Goal: Task Accomplishment & Management: Use online tool/utility

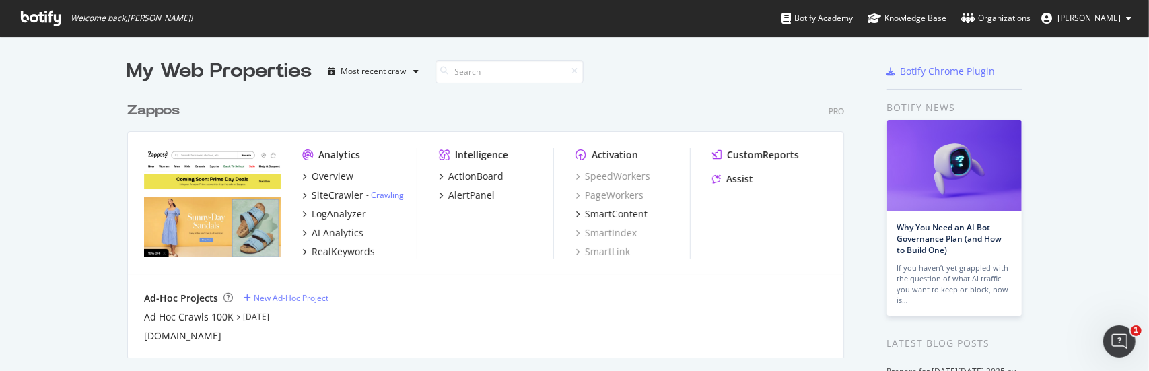
click at [166, 112] on div "Zappos" at bounding box center [153, 111] width 53 height 20
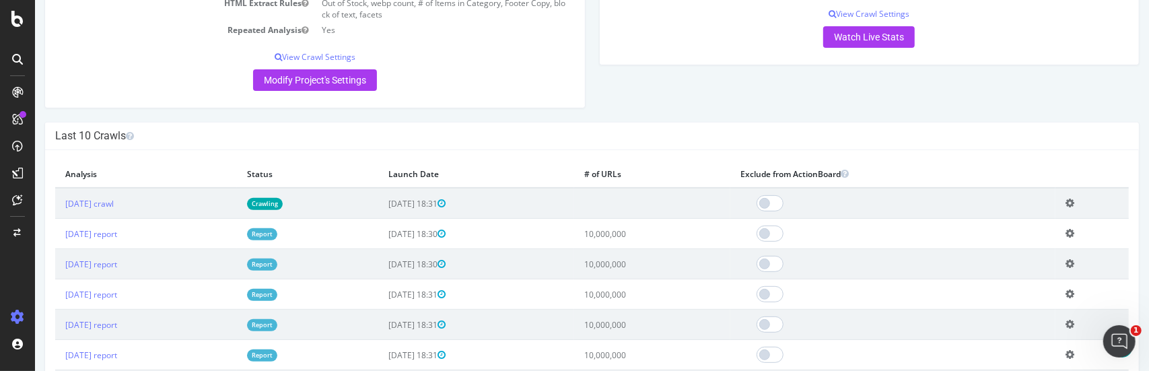
scroll to position [337, 0]
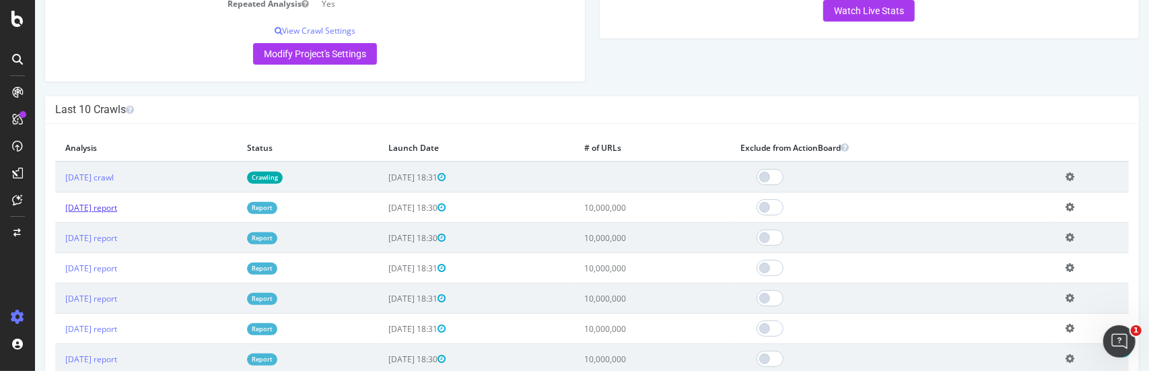
click at [116, 206] on link "[DATE] report" at bounding box center [91, 207] width 52 height 11
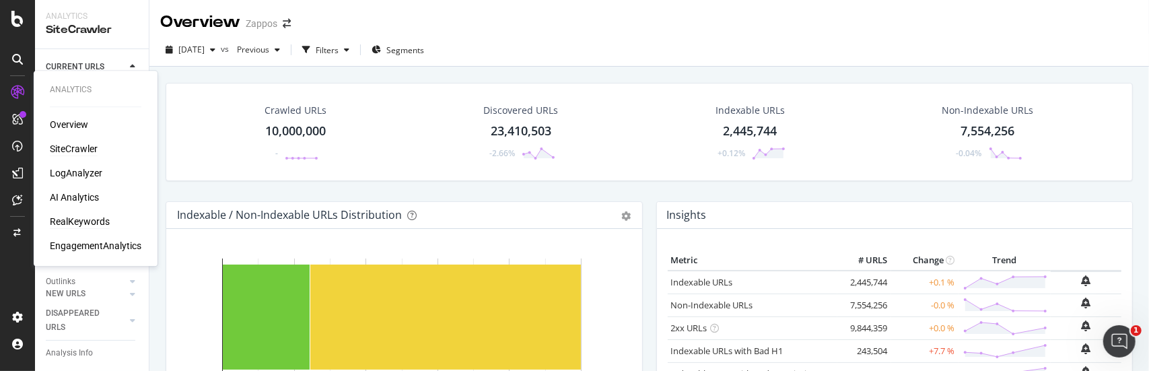
click at [97, 223] on div "RealKeywords" at bounding box center [80, 221] width 60 height 13
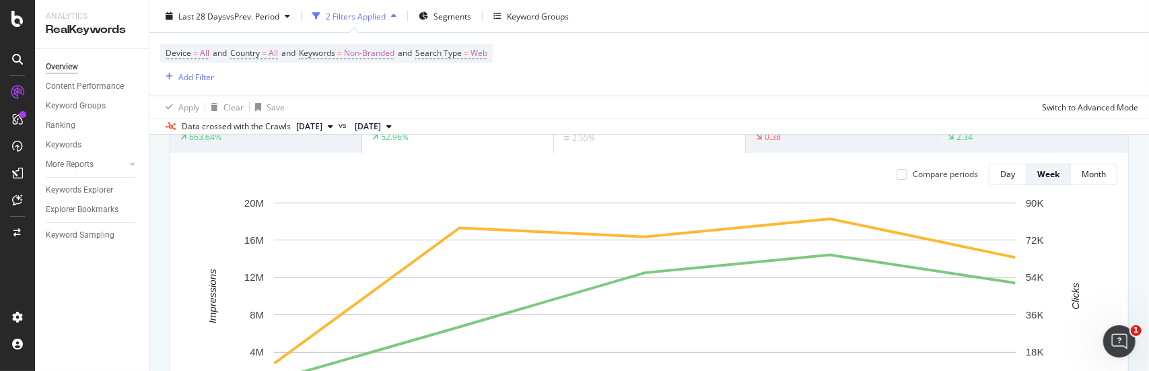
scroll to position [67, 0]
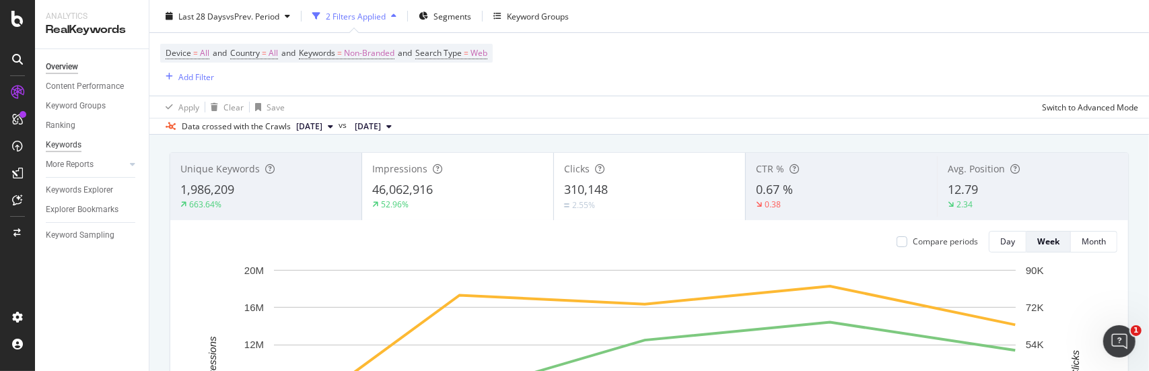
click at [77, 145] on div "Keywords" at bounding box center [64, 145] width 36 height 14
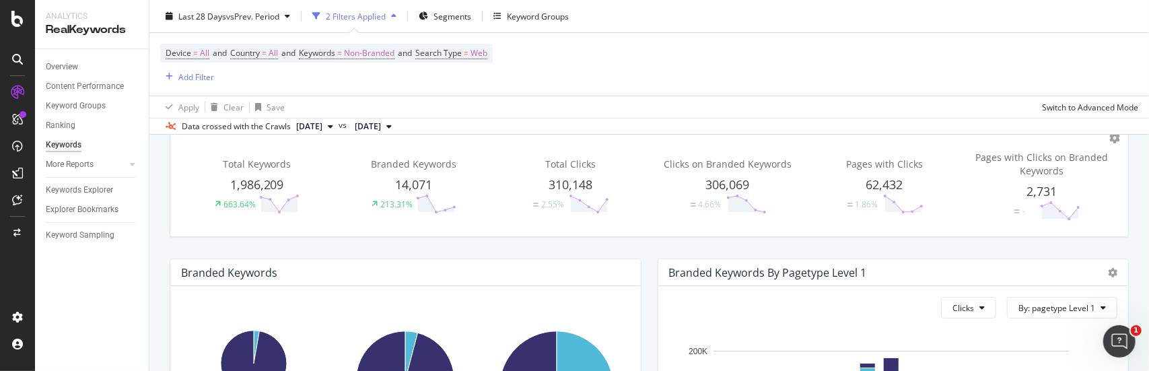
scroll to position [67, 0]
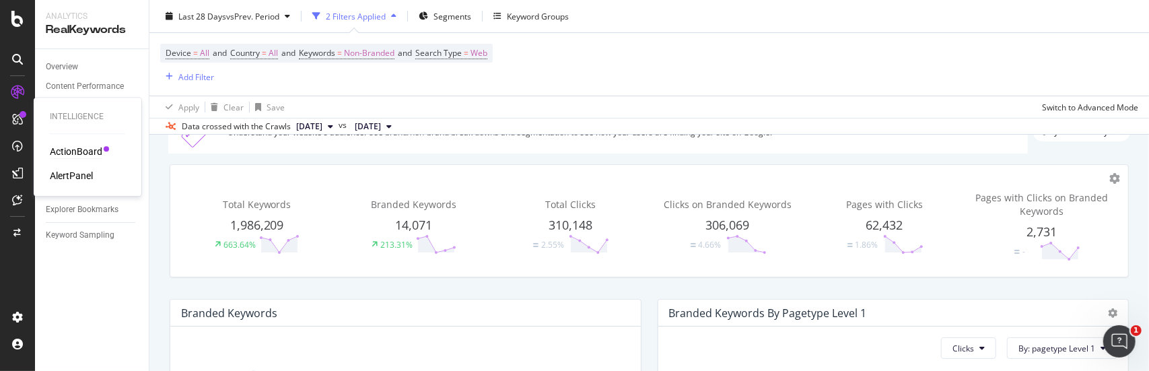
click at [71, 151] on div "ActionBoard" at bounding box center [76, 151] width 53 height 13
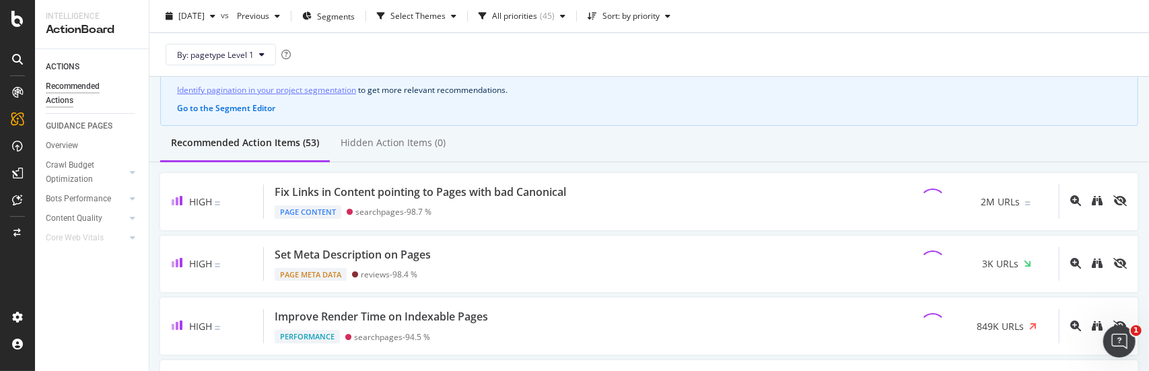
scroll to position [135, 0]
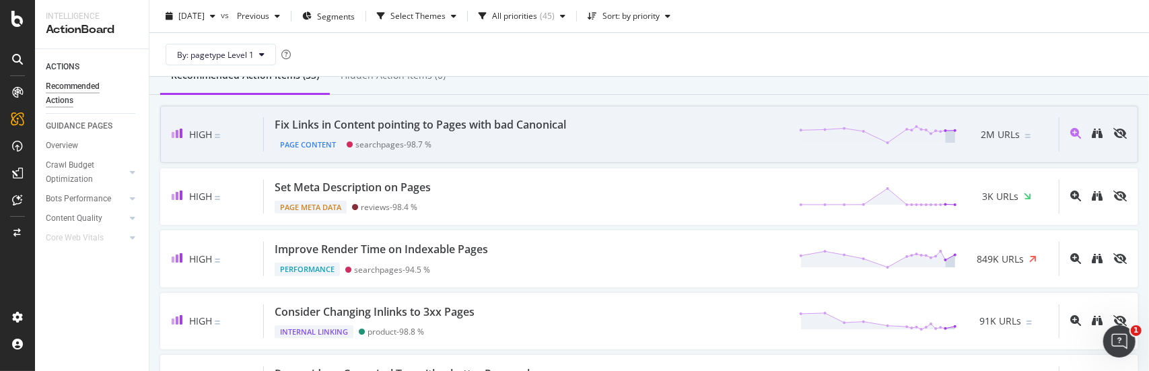
click at [467, 127] on div "Fix Links in Content pointing to Pages with bad Canonical" at bounding box center [420, 124] width 291 height 15
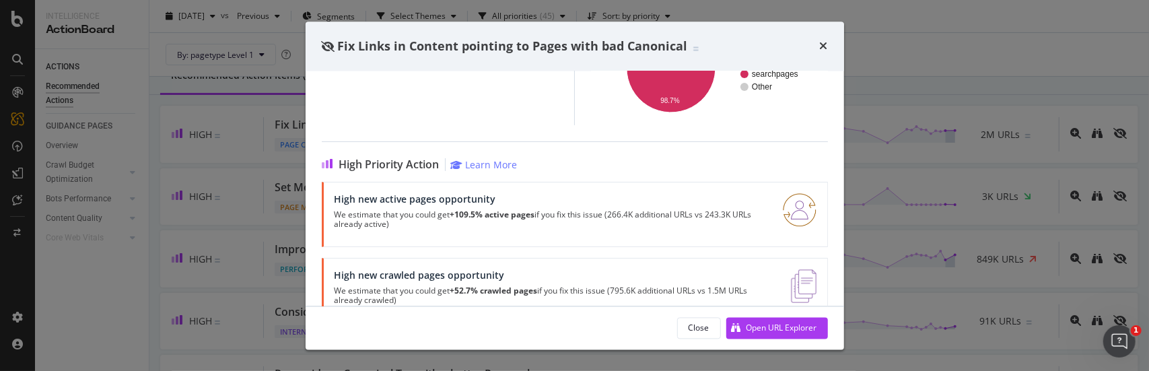
scroll to position [234, 0]
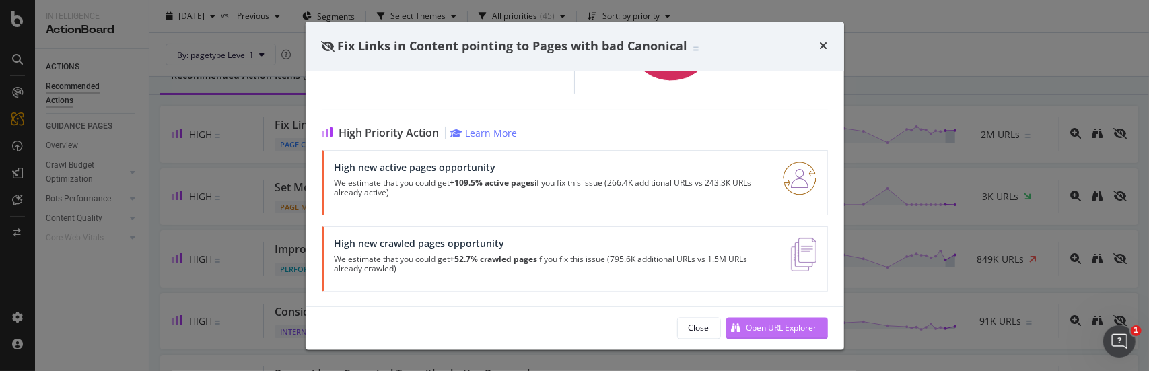
click at [766, 324] on div "Open URL Explorer" at bounding box center [782, 327] width 71 height 11
click at [821, 46] on icon "times" at bounding box center [824, 46] width 8 height 11
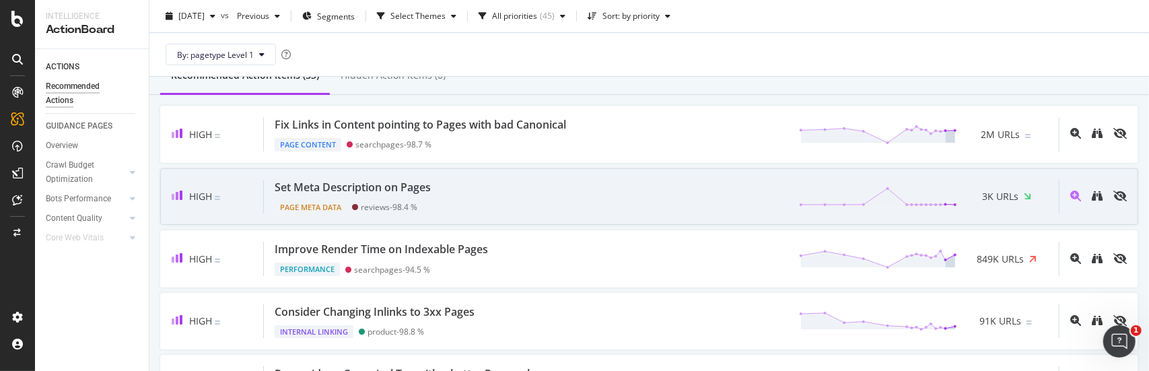
click at [416, 190] on div "Set Meta Description on Pages" at bounding box center [353, 187] width 156 height 15
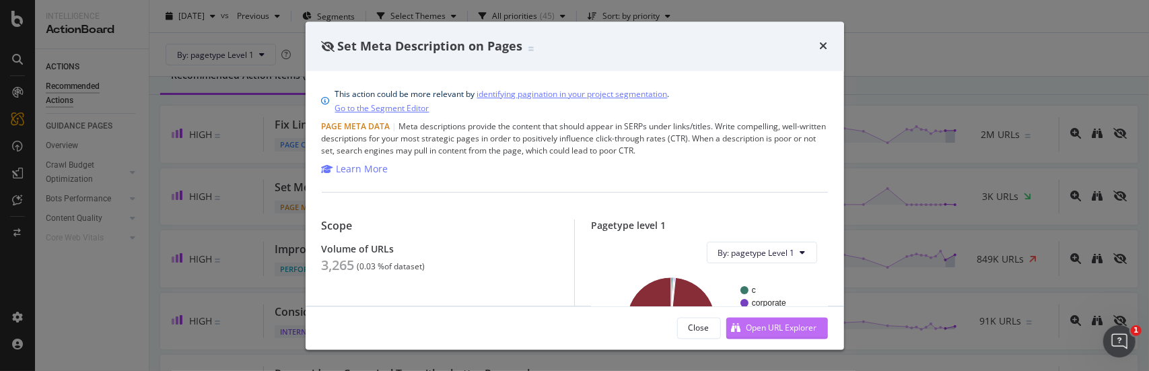
click at [753, 326] on div "Open URL Explorer" at bounding box center [782, 327] width 71 height 11
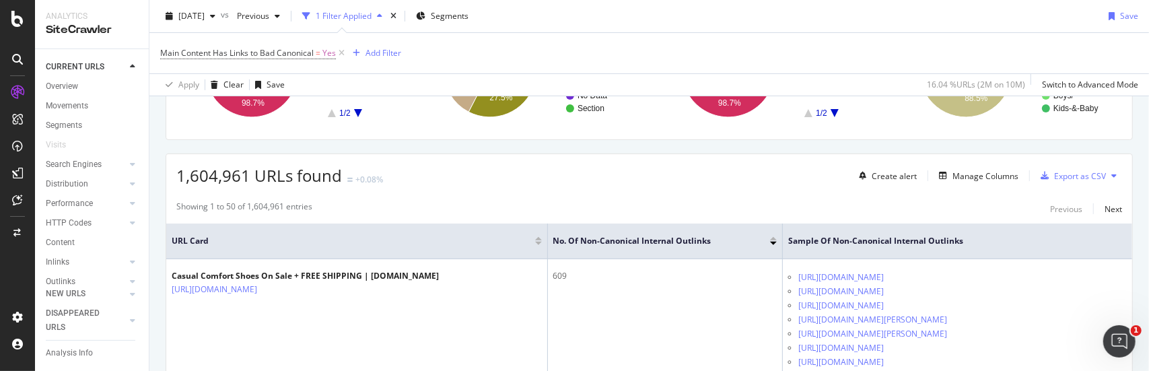
scroll to position [337, 0]
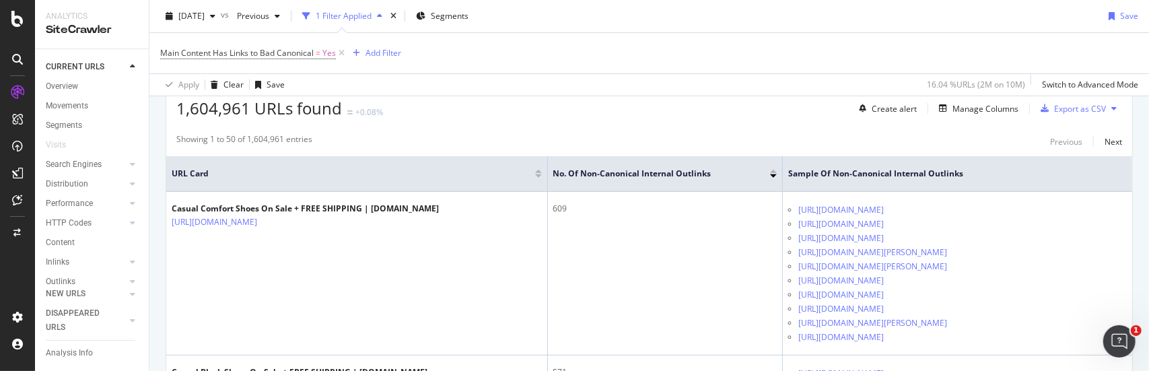
click at [1111, 106] on icon at bounding box center [1113, 108] width 5 height 8
click at [998, 141] on div "Showing 1 to 50 of 1,604,961 entries Previous Next" at bounding box center [649, 141] width 966 height 16
click at [1072, 108] on div "Export as CSV" at bounding box center [1080, 108] width 52 height 11
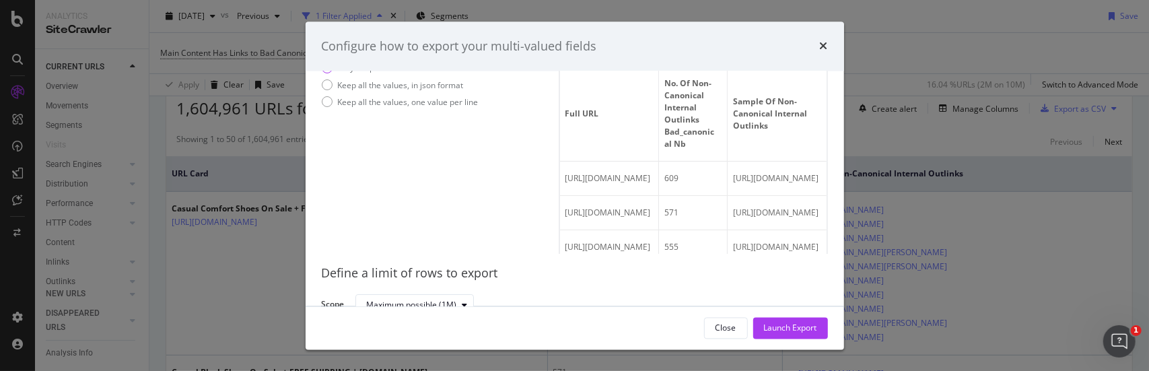
scroll to position [97, 0]
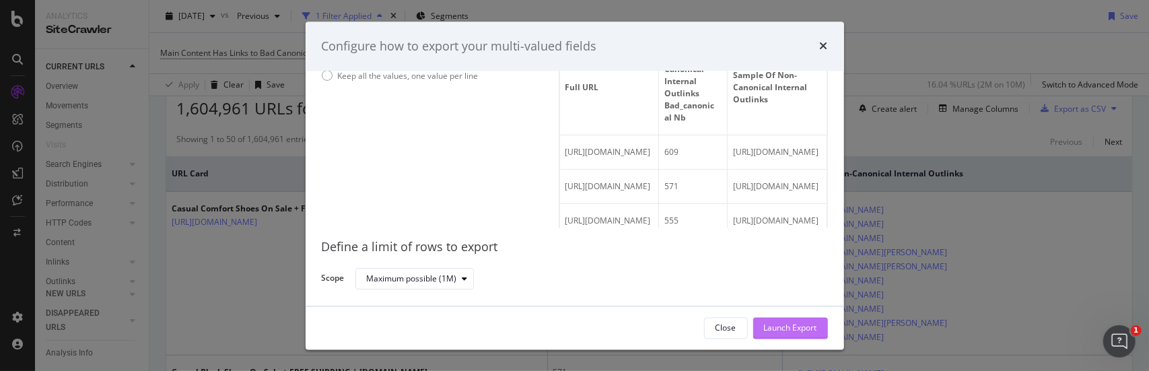
click at [788, 328] on div "Launch Export" at bounding box center [790, 327] width 53 height 11
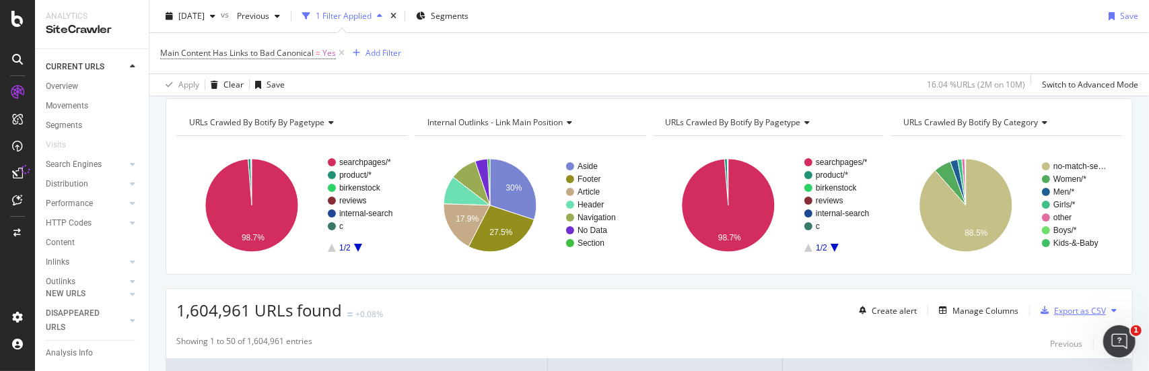
scroll to position [202, 0]
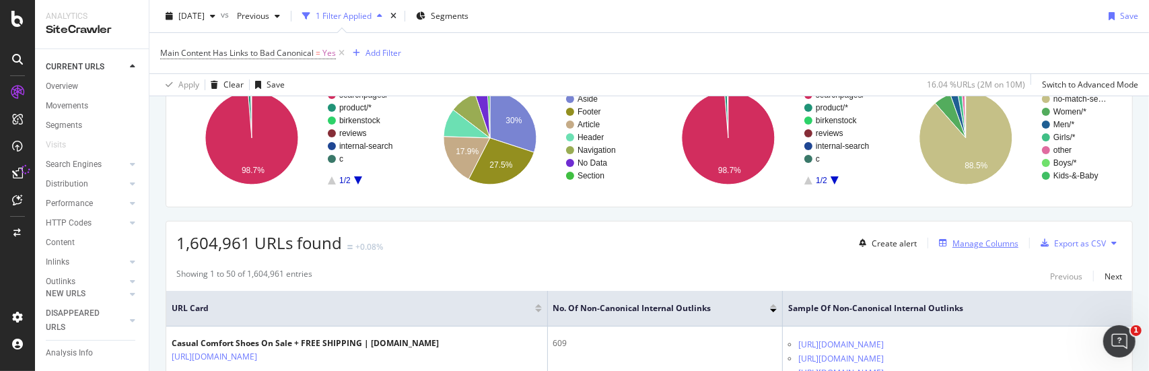
click at [997, 243] on div "Manage Columns" at bounding box center [986, 243] width 66 height 11
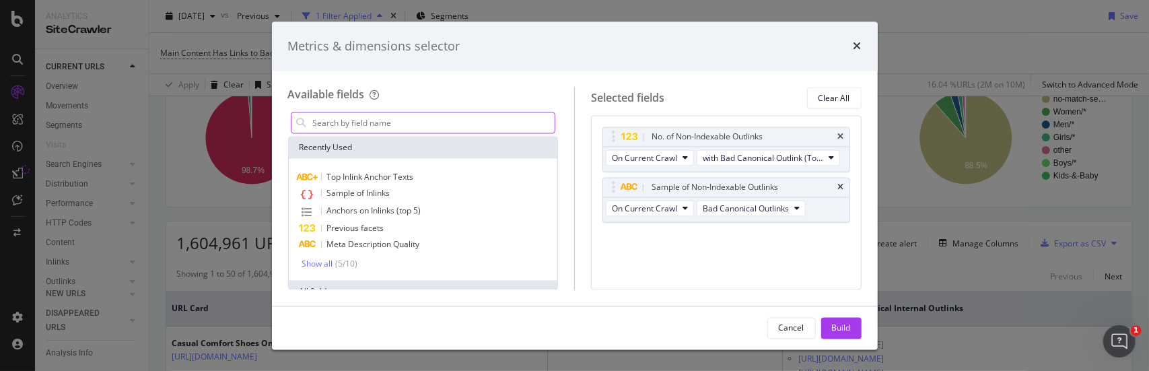
click at [476, 119] on input "modal" at bounding box center [434, 123] width 244 height 20
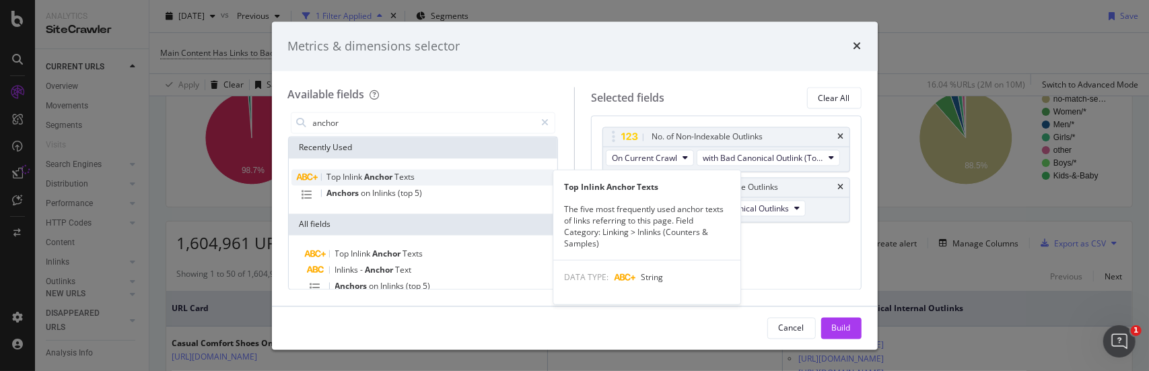
type input "anchor"
click at [399, 177] on span "Texts" at bounding box center [405, 177] width 20 height 11
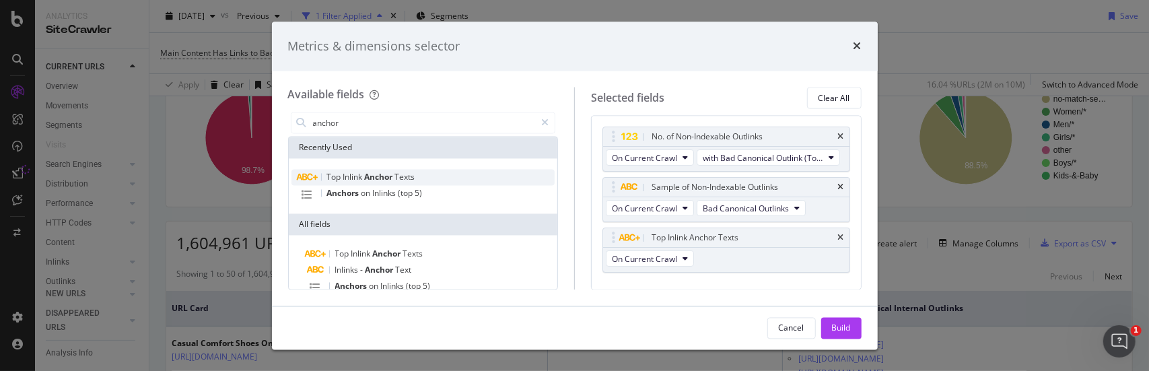
scroll to position [1, 0]
click at [833, 322] on div "Build" at bounding box center [841, 327] width 19 height 11
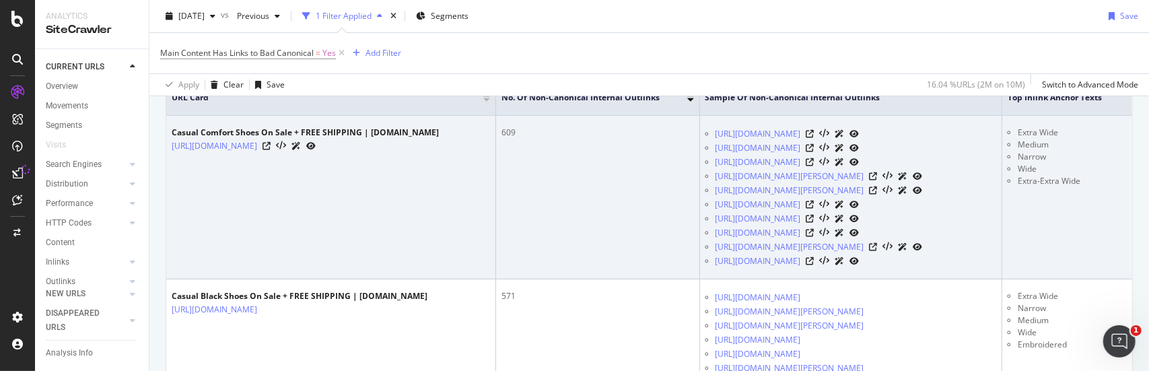
scroll to position [434, 0]
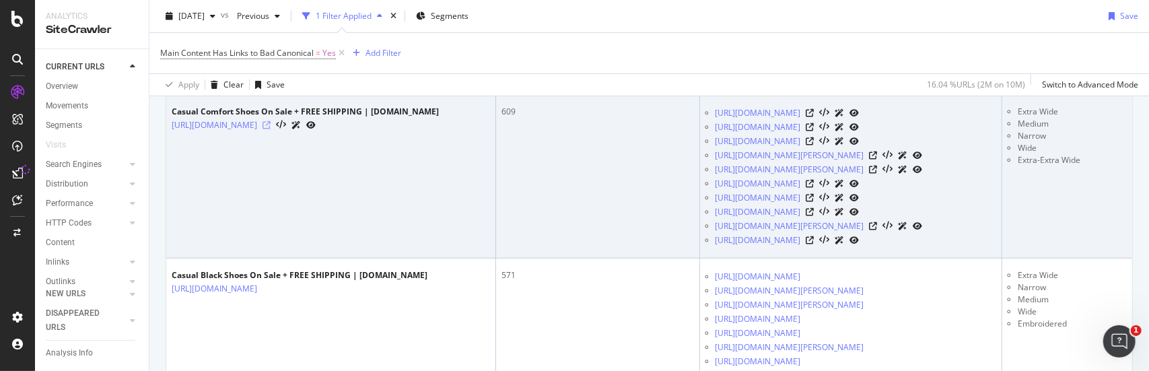
click at [271, 129] on icon at bounding box center [267, 125] width 8 height 8
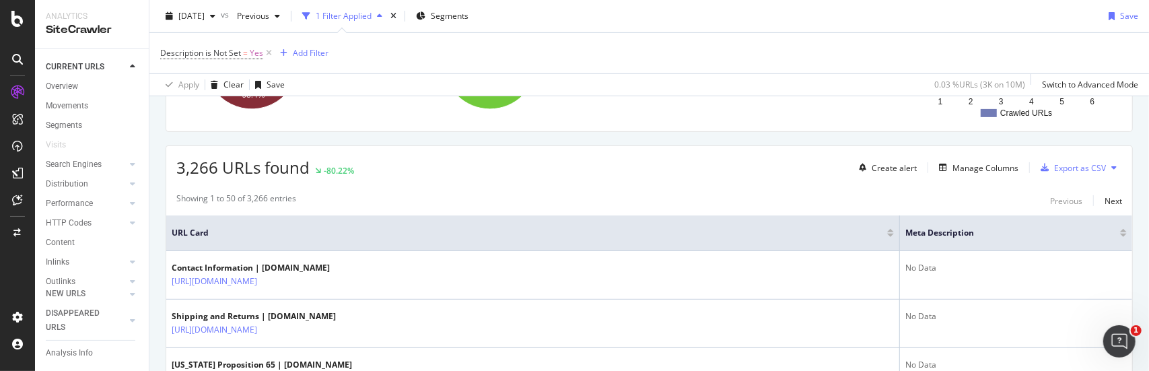
scroll to position [337, 0]
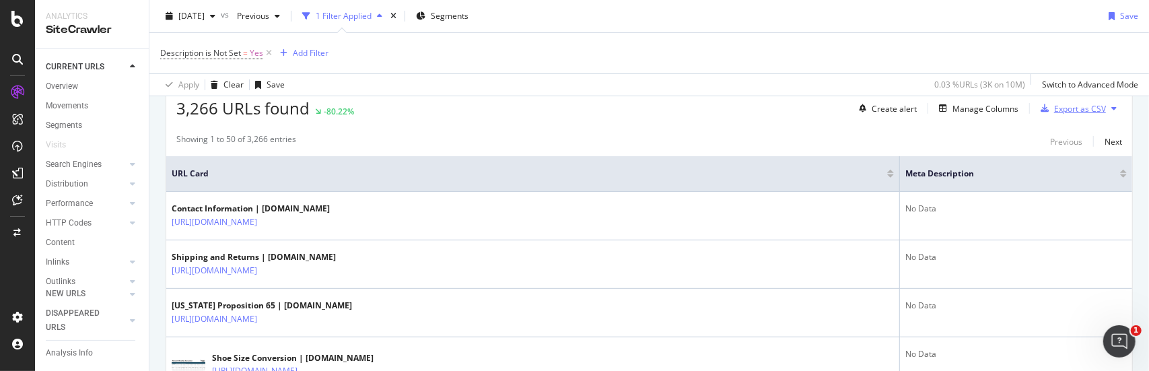
click at [1068, 110] on div "Export as CSV" at bounding box center [1080, 108] width 52 height 11
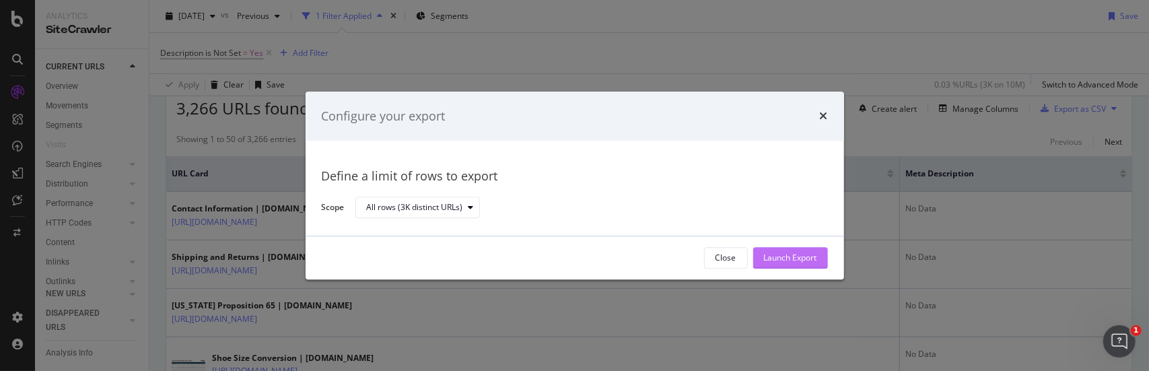
click at [777, 256] on div "Launch Export" at bounding box center [790, 257] width 53 height 11
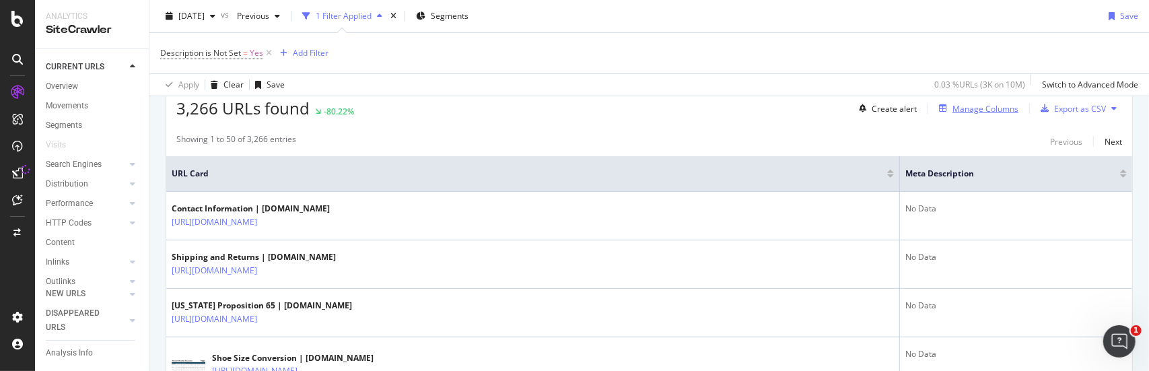
click at [980, 106] on div "Manage Columns" at bounding box center [986, 108] width 66 height 11
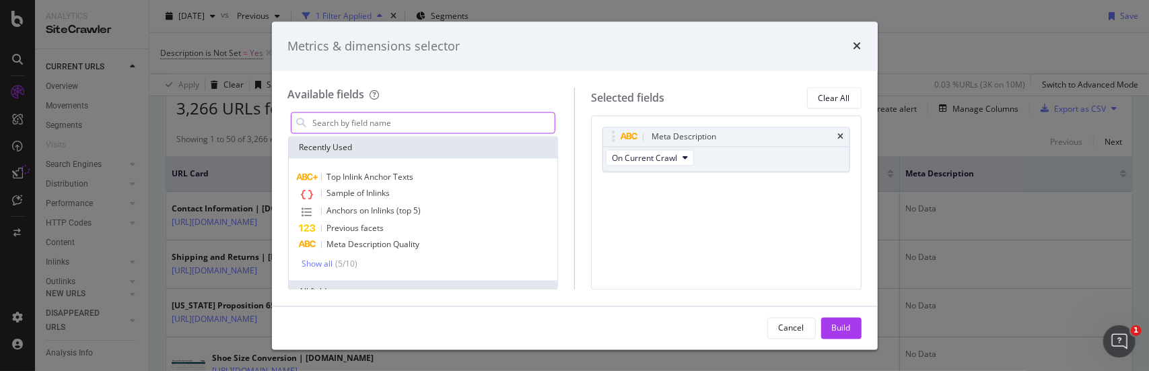
click at [416, 119] on input "modal" at bounding box center [434, 123] width 244 height 20
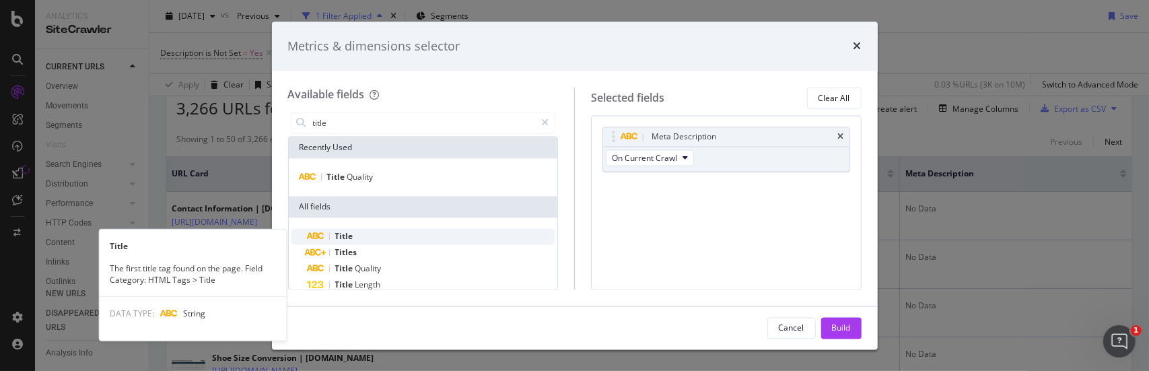
type input "title"
click at [384, 235] on div "Title" at bounding box center [432, 237] width 248 height 16
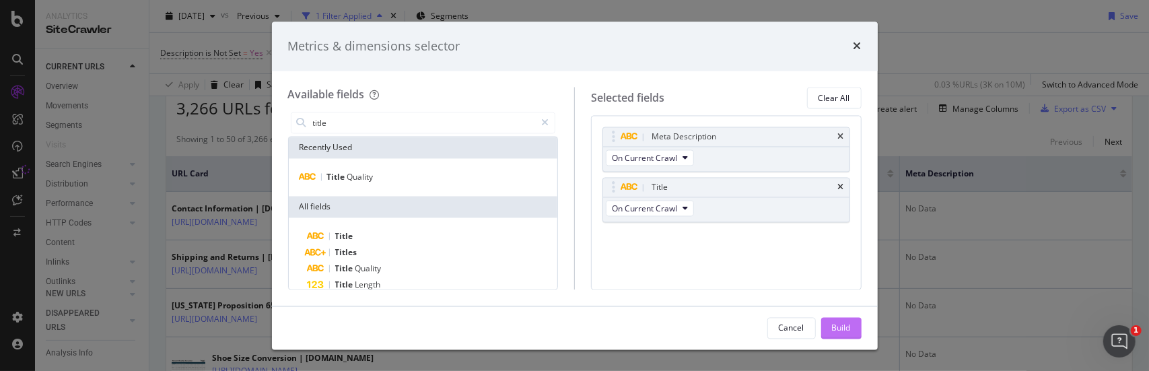
click at [832, 326] on div "Build" at bounding box center [841, 327] width 19 height 11
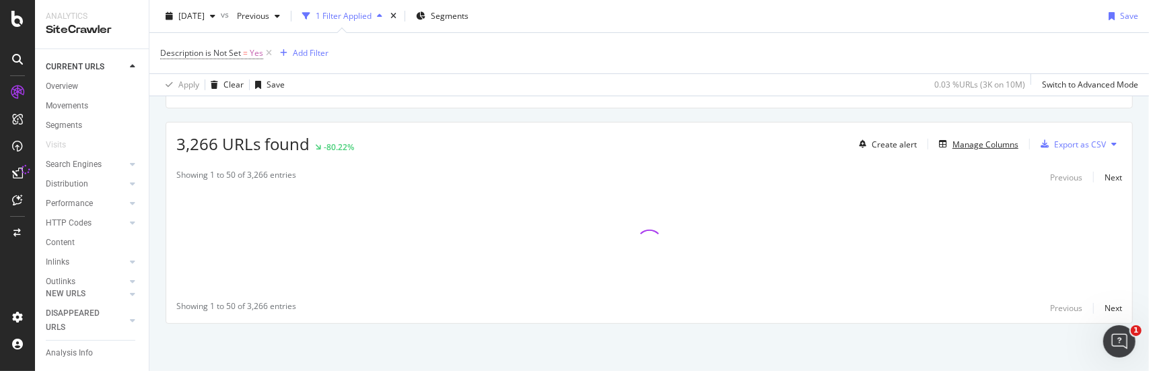
scroll to position [299, 0]
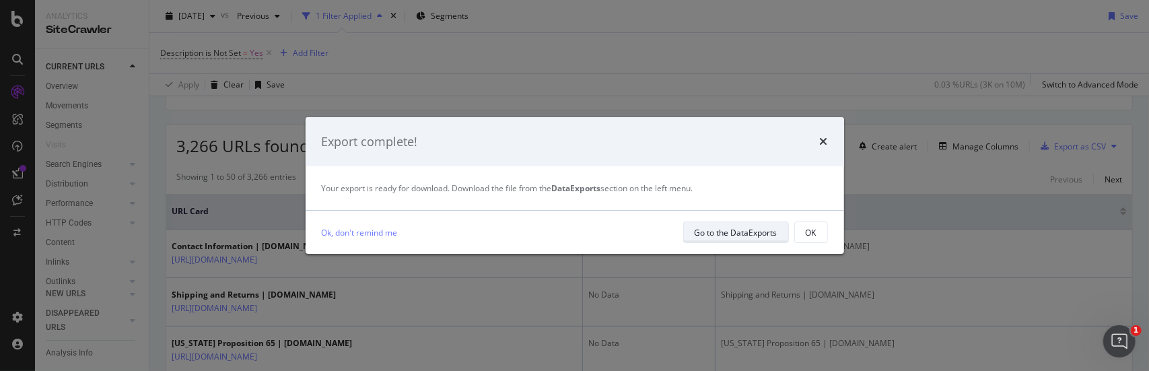
click at [738, 232] on div "Go to the DataExports" at bounding box center [736, 232] width 83 height 11
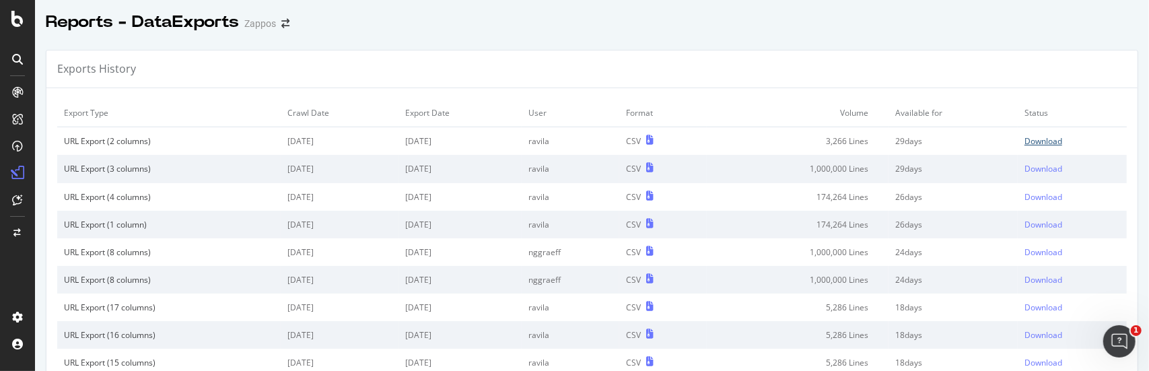
click at [1029, 137] on div "Download" at bounding box center [1044, 140] width 38 height 11
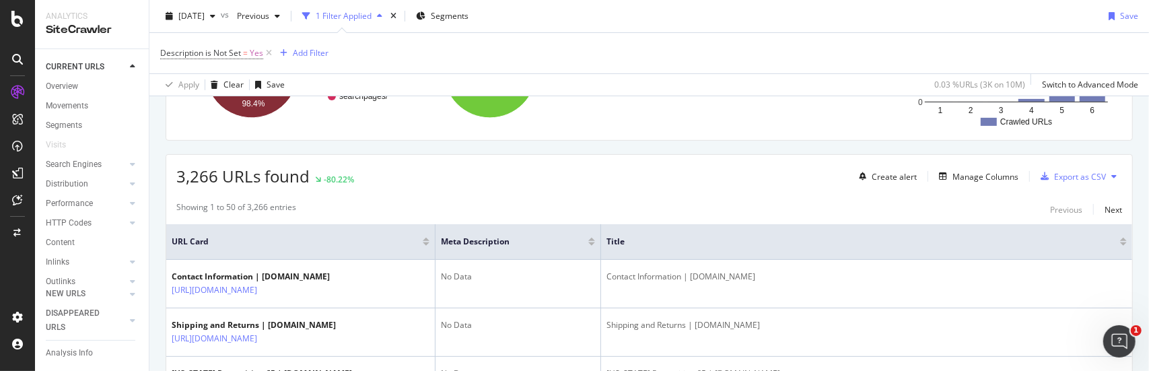
scroll to position [269, 0]
click at [1085, 170] on div "Export as CSV" at bounding box center [1080, 175] width 52 height 11
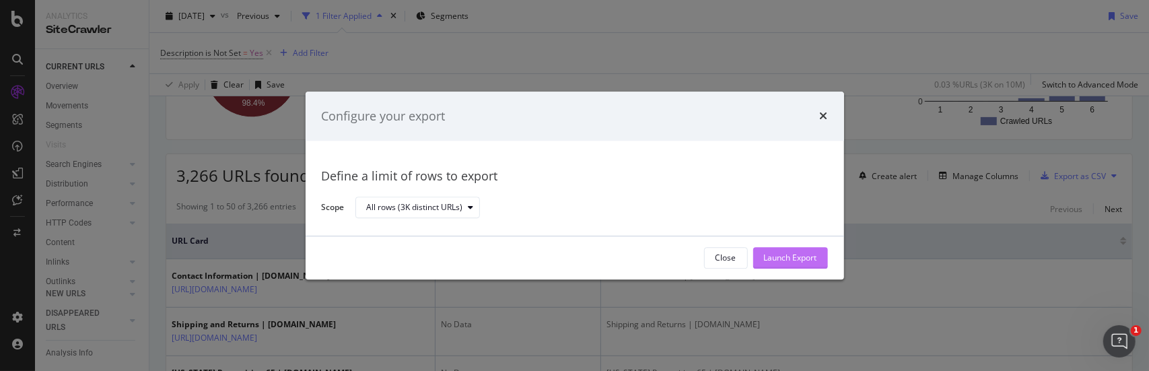
click at [776, 259] on div "Launch Export" at bounding box center [790, 257] width 53 height 11
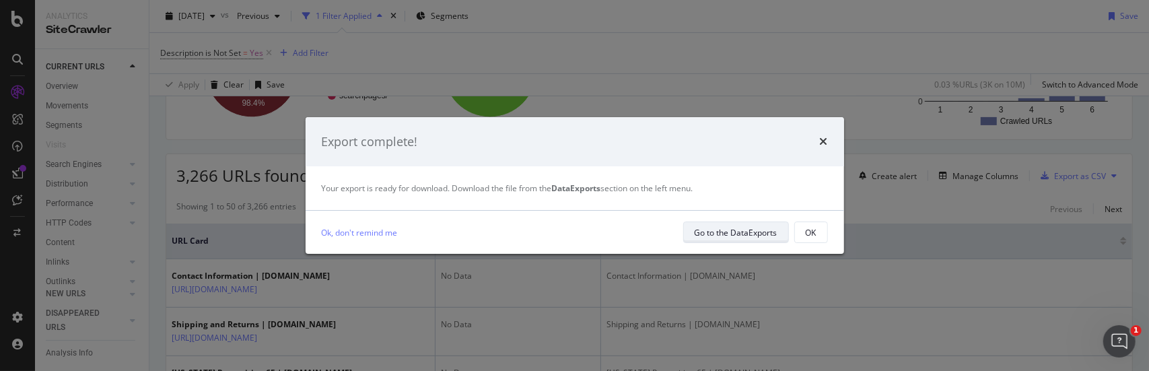
click at [711, 231] on div "Go to the DataExports" at bounding box center [736, 232] width 83 height 11
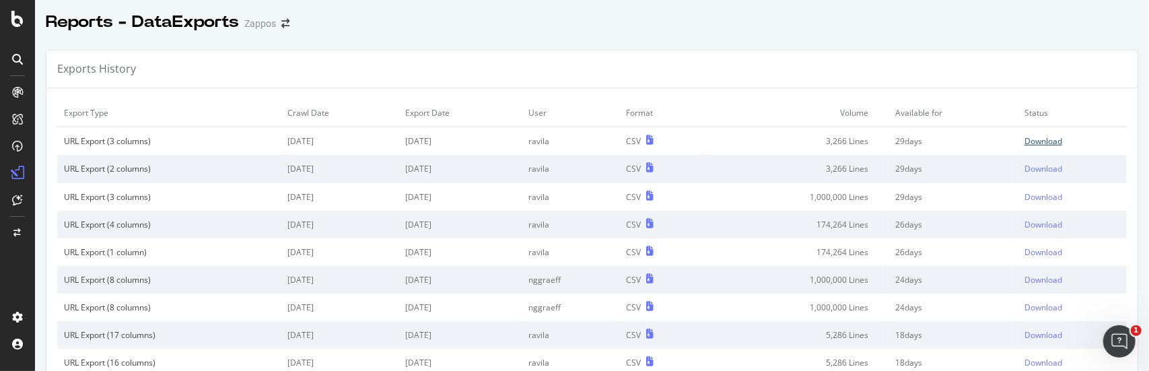
click at [1025, 143] on div "Download" at bounding box center [1044, 140] width 38 height 11
